Goal: Navigation & Orientation: Find specific page/section

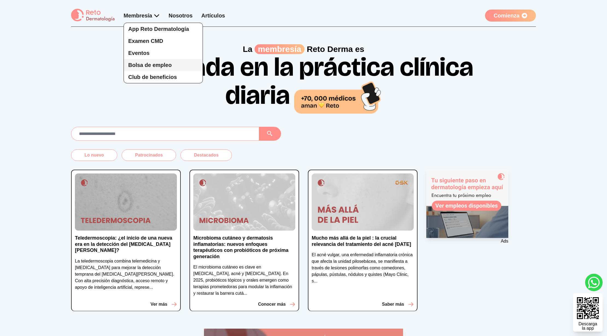
click at [150, 66] on span "Bolsa de empleo" at bounding box center [149, 65] width 43 height 6
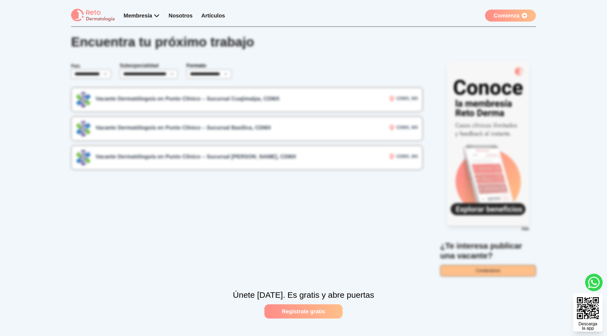
click at [209, 14] on link "Artículos" at bounding box center [213, 16] width 24 height 6
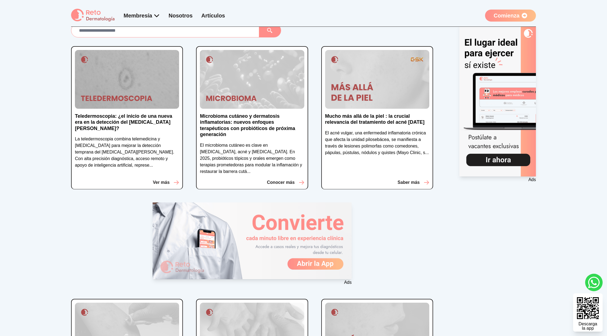
scroll to position [36, 0]
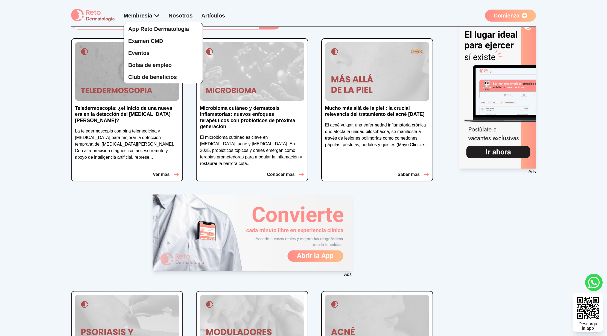
click at [138, 15] on div "App Reto Dermatología Examen CMD Eventos Bolsa de empleo Club de beneficios" at bounding box center [142, 48] width 36 height 72
click at [146, 79] on span "Club de beneficios" at bounding box center [152, 77] width 49 height 6
